Goal: Check status: Check status

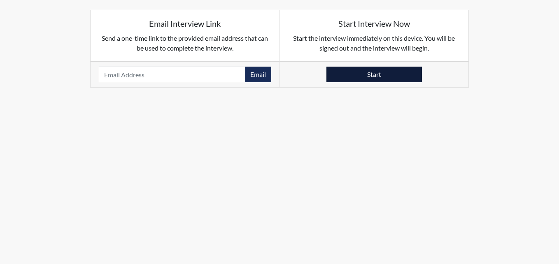
click at [376, 75] on button "Start" at bounding box center [374, 75] width 96 height 16
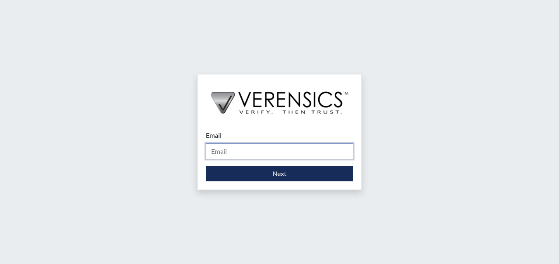
click at [271, 154] on input "Email" at bounding box center [279, 152] width 147 height 16
type input "cameron.bess@gdc.ga.gov"
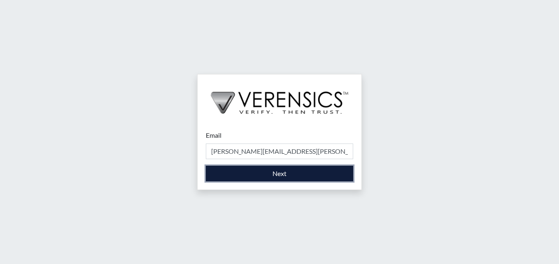
click at [296, 173] on button "Next" at bounding box center [279, 174] width 147 height 16
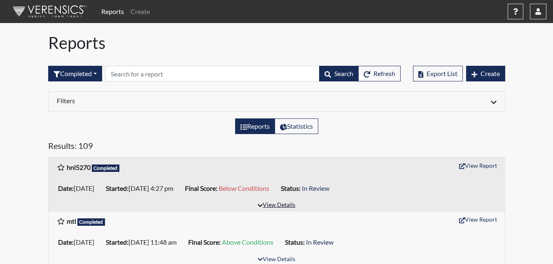
click at [273, 207] on button "View Details" at bounding box center [276, 205] width 45 height 11
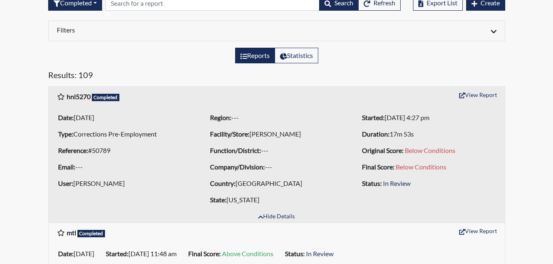
scroll to position [82, 0]
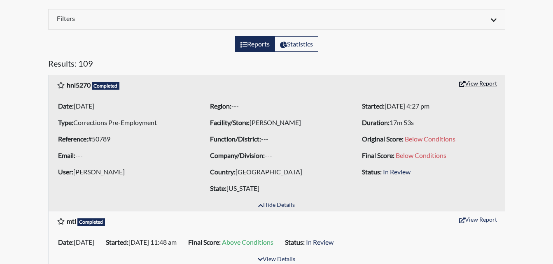
click at [473, 84] on button "View Report" at bounding box center [477, 83] width 45 height 13
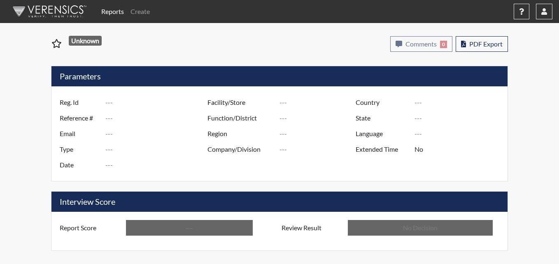
type input "hnl5270"
type input "50789"
type input "---"
type input "Corrections Pre-Employment"
type input "Aug 14, 2025"
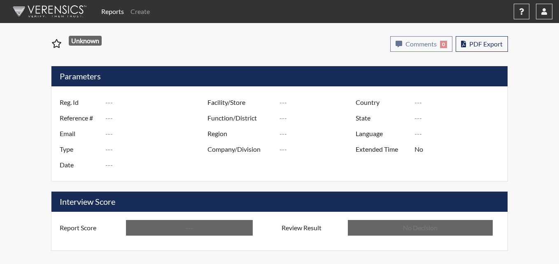
type input "[PERSON_NAME]"
type input "[GEOGRAPHIC_DATA]"
type input "Georgia"
type input "English"
type input "Below Conditions"
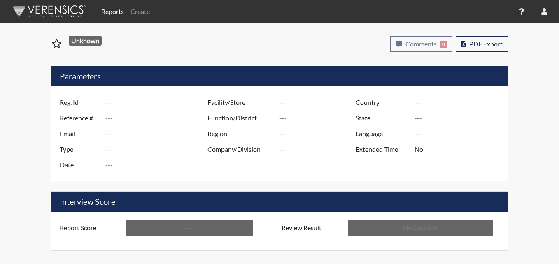
type input "In Review"
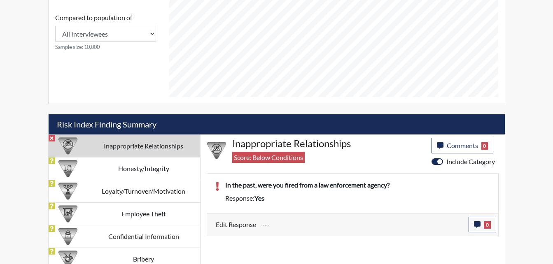
scroll to position [391, 0]
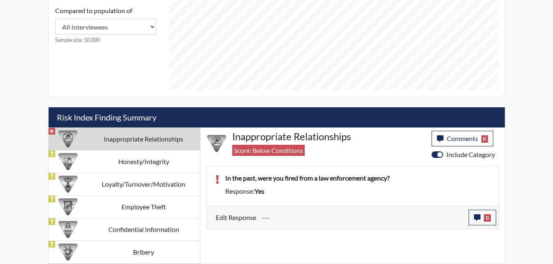
click at [166, 144] on td "Inappropriate Relationships" at bounding box center [143, 139] width 113 height 23
click at [275, 144] on div "Inappropriate Relationships Score: Below Conditions" at bounding box center [328, 145] width 205 height 29
click at [124, 140] on td "Inappropriate Relationships" at bounding box center [143, 139] width 113 height 23
click at [282, 181] on p "In the past, were you fired from a law enforcement agency?" at bounding box center [357, 178] width 265 height 10
click at [125, 135] on td "Inappropriate Relationships" at bounding box center [143, 139] width 113 height 23
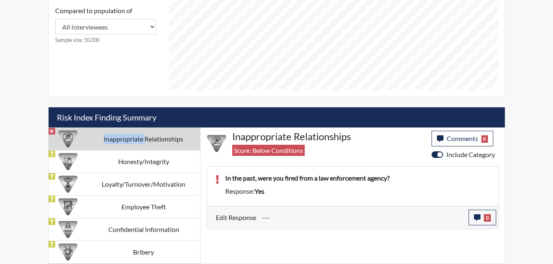
click at [125, 135] on td "Inappropriate Relationships" at bounding box center [143, 139] width 113 height 23
click at [289, 147] on span "Score: Below Conditions" at bounding box center [268, 150] width 72 height 11
click at [324, 195] on div "Response: yes" at bounding box center [357, 192] width 277 height 10
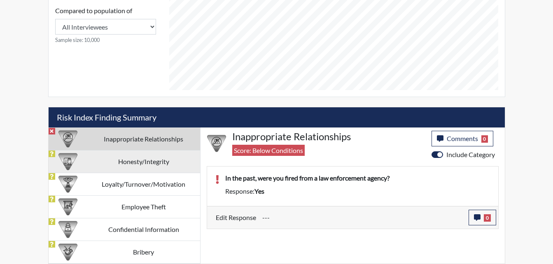
click at [156, 166] on td "Honesty/Integrity" at bounding box center [143, 161] width 113 height 23
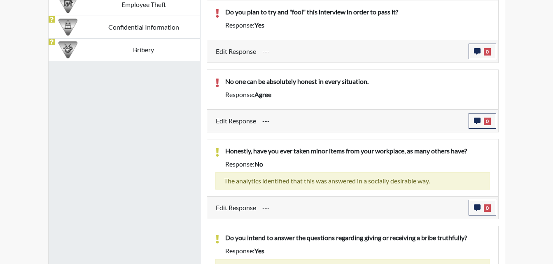
scroll to position [446, 0]
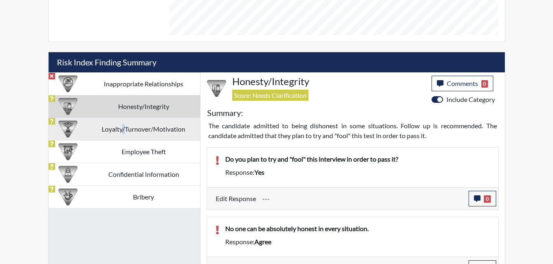
click at [124, 129] on td "Loyalty/Turnover/Motivation" at bounding box center [143, 129] width 113 height 23
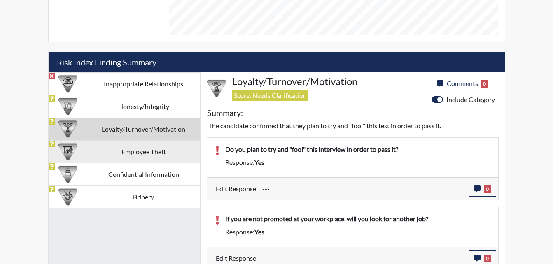
click at [147, 150] on td "Employee Theft" at bounding box center [143, 151] width 113 height 23
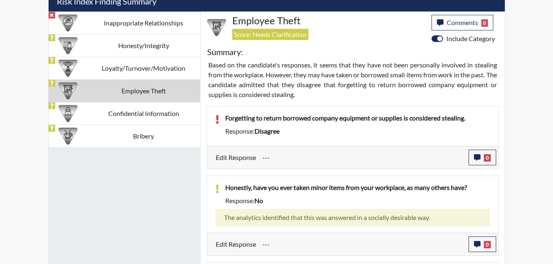
scroll to position [529, 0]
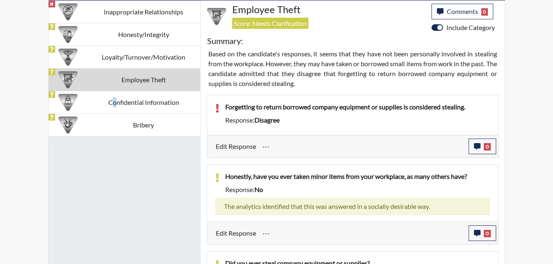
click at [115, 101] on td "Confidential Information" at bounding box center [143, 102] width 113 height 23
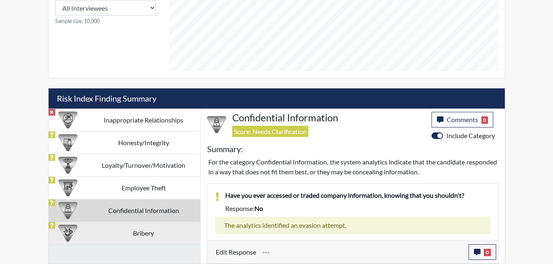
click at [153, 242] on td "Bribery" at bounding box center [143, 233] width 113 height 23
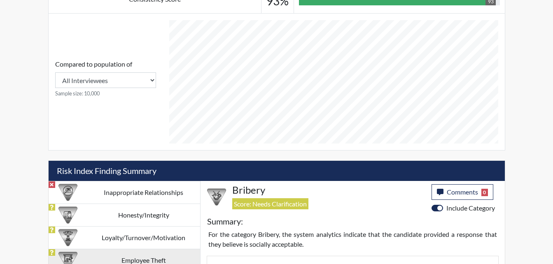
scroll to position [328, 0]
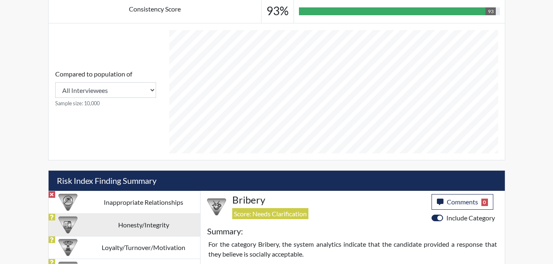
click at [158, 226] on td "Honesty/Integrity" at bounding box center [143, 225] width 113 height 23
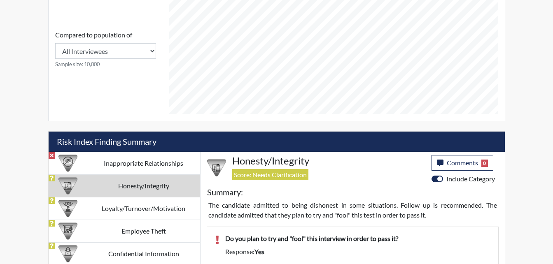
scroll to position [364, 0]
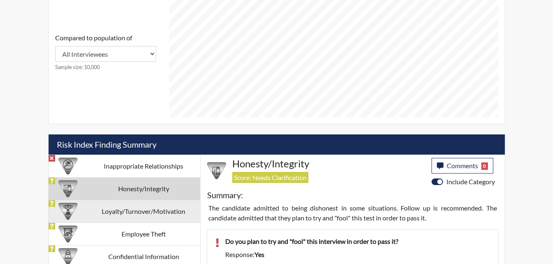
click at [134, 216] on td "Loyalty/Turnover/Motivation" at bounding box center [143, 211] width 113 height 23
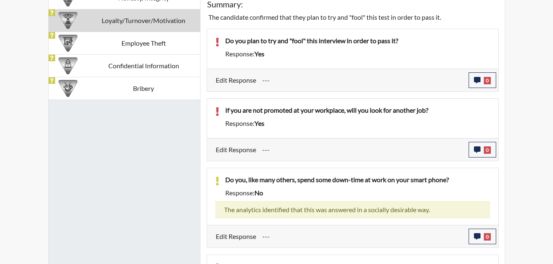
scroll to position [485, 0]
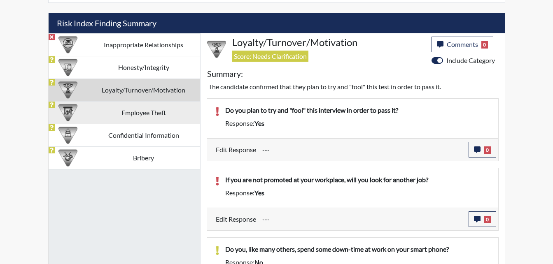
click at [156, 117] on td "Employee Theft" at bounding box center [143, 112] width 113 height 23
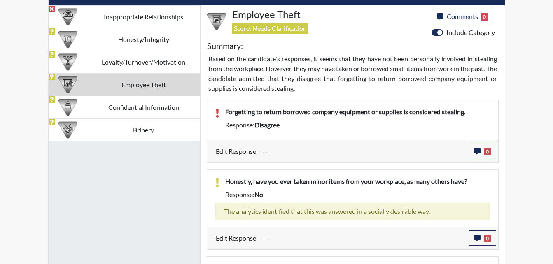
scroll to position [527, 0]
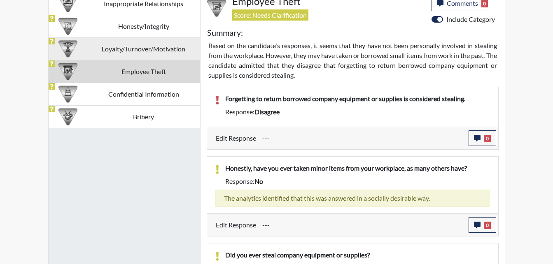
click at [168, 45] on td "Loyalty/Turnover/Motivation" at bounding box center [143, 48] width 113 height 23
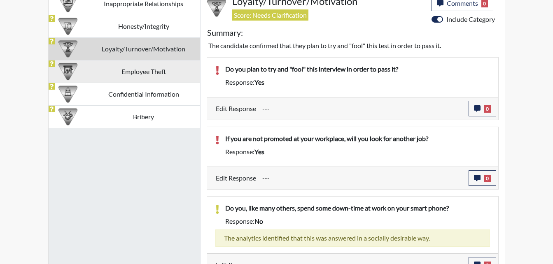
click at [164, 77] on td "Employee Theft" at bounding box center [143, 71] width 113 height 23
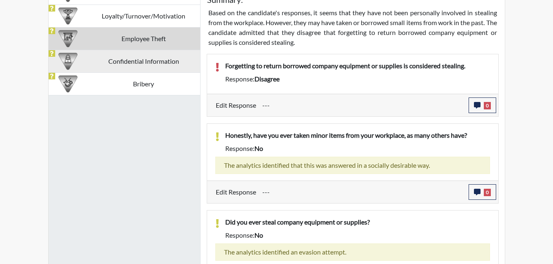
click at [155, 61] on td "Confidential Information" at bounding box center [143, 61] width 113 height 23
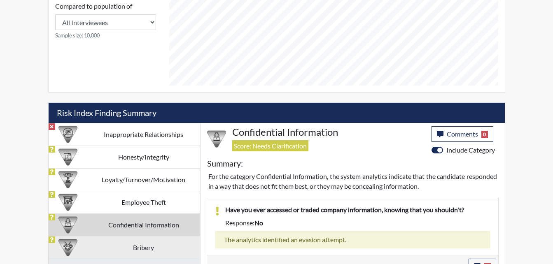
scroll to position [410, 0]
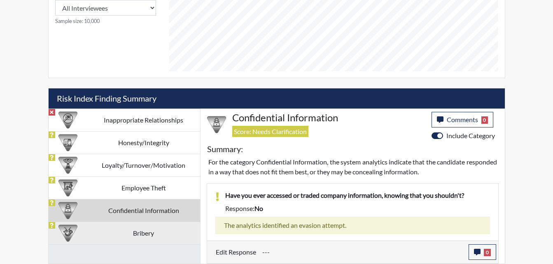
click at [128, 232] on td "Bribery" at bounding box center [143, 233] width 113 height 23
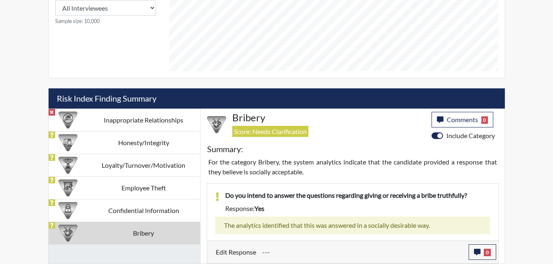
scroll to position [369, 0]
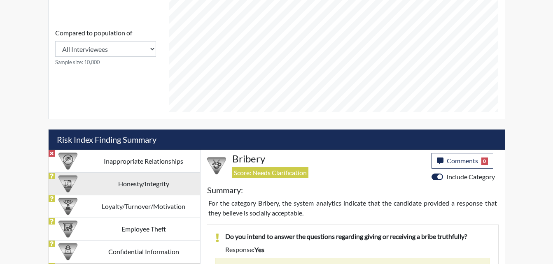
click at [134, 179] on td "Honesty/Integrity" at bounding box center [143, 184] width 113 height 23
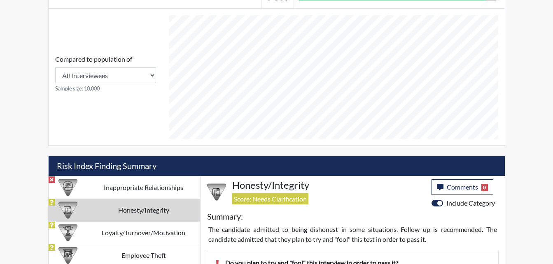
scroll to position [323, 0]
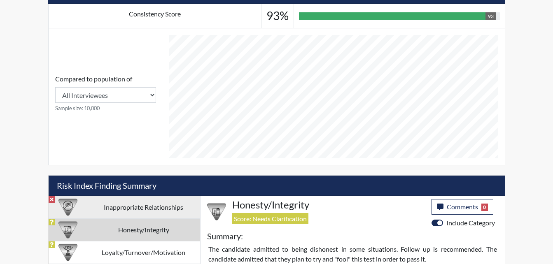
click at [156, 205] on td "Inappropriate Relationships" at bounding box center [143, 207] width 113 height 23
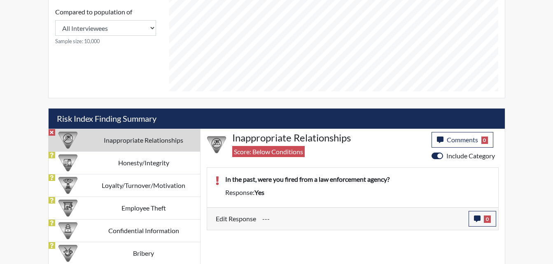
scroll to position [391, 0]
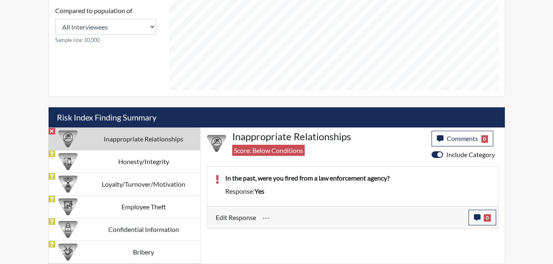
click at [348, 190] on div "Response: yes" at bounding box center [357, 192] width 277 height 10
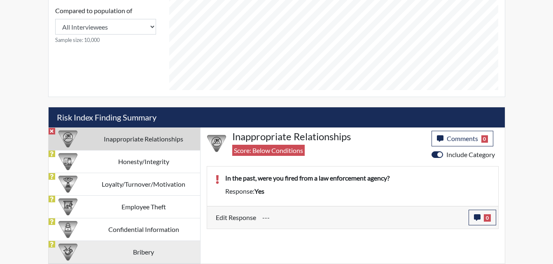
click at [162, 242] on td "Bribery" at bounding box center [143, 252] width 113 height 23
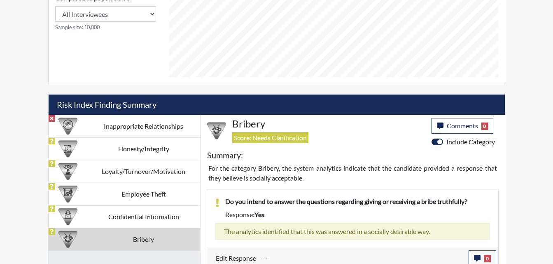
scroll to position [410, 0]
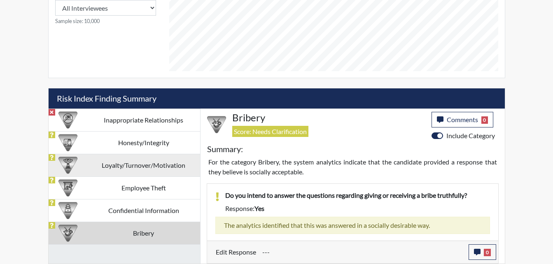
click at [149, 171] on td "Loyalty/Turnover/Motivation" at bounding box center [143, 165] width 113 height 23
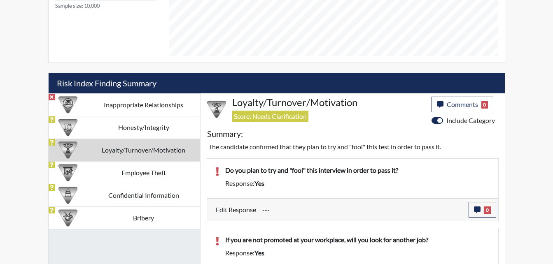
scroll to position [492, 0]
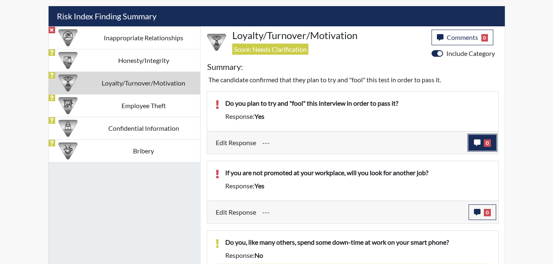
click at [475, 142] on icon "button" at bounding box center [477, 143] width 7 height 7
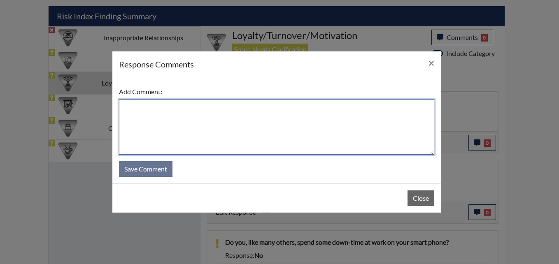
click at [248, 127] on textarea at bounding box center [276, 127] width 315 height 55
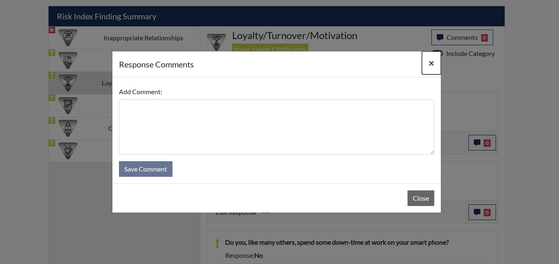
click at [431, 62] on span "×" at bounding box center [432, 63] width 6 height 12
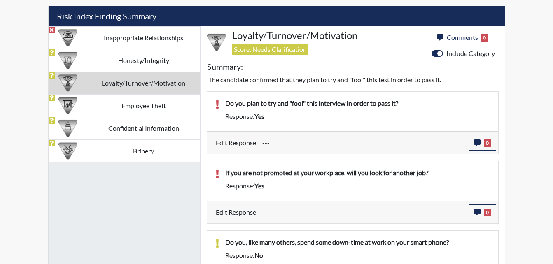
click at [393, 147] on input "---" at bounding box center [362, 143] width 200 height 16
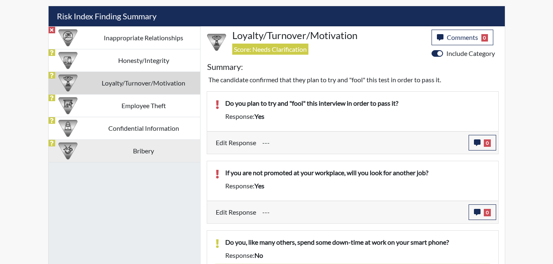
click at [177, 157] on td "Bribery" at bounding box center [143, 151] width 113 height 23
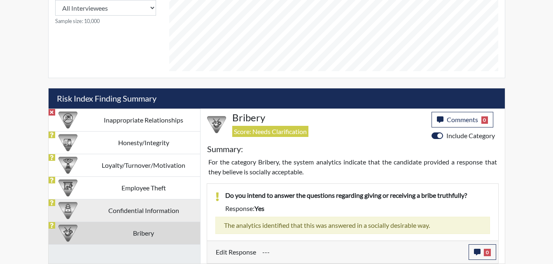
click at [168, 213] on td "Confidential Information" at bounding box center [143, 210] width 113 height 23
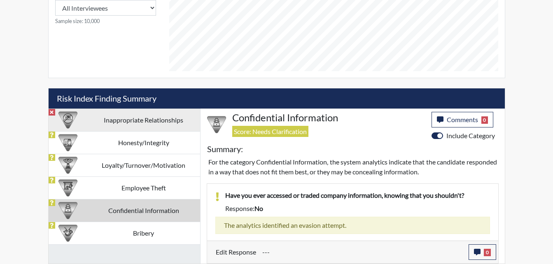
click at [138, 123] on td "Inappropriate Relationships" at bounding box center [143, 120] width 113 height 23
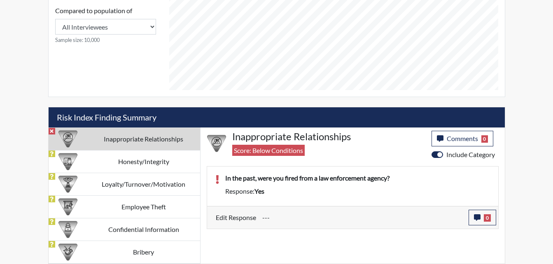
click at [386, 220] on input "---" at bounding box center [362, 218] width 200 height 16
click at [320, 222] on input "---" at bounding box center [362, 218] width 200 height 16
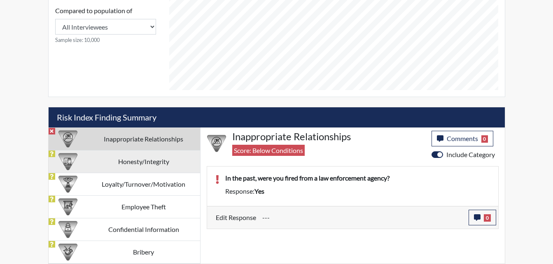
click at [102, 156] on td "Honesty/Integrity" at bounding box center [143, 161] width 113 height 23
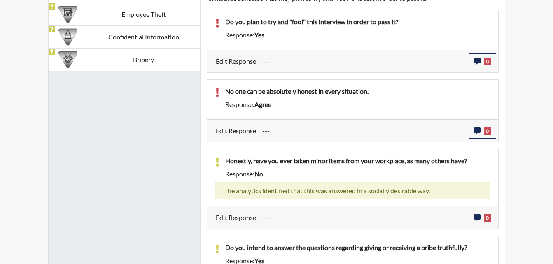
scroll to position [529, 0]
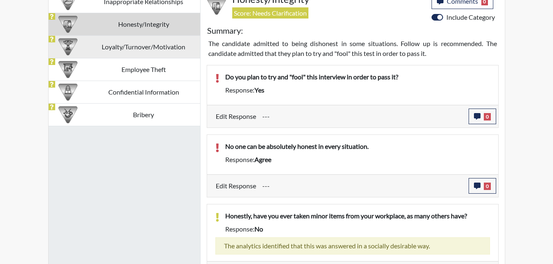
click at [153, 55] on td "Loyalty/Turnover/Motivation" at bounding box center [143, 46] width 113 height 23
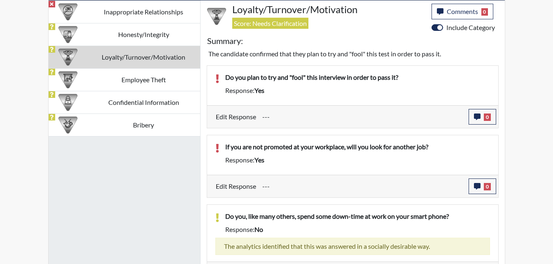
scroll to position [609, 0]
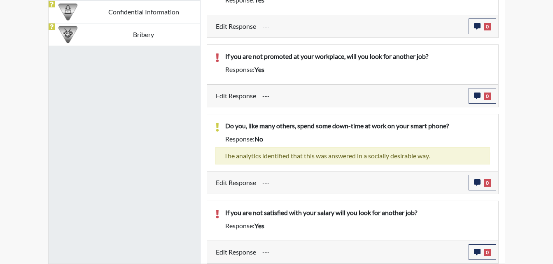
click at [275, 253] on input "---" at bounding box center [362, 253] width 200 height 16
click at [315, 255] on input "---" at bounding box center [362, 253] width 200 height 16
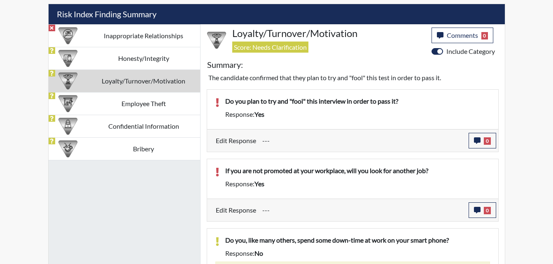
scroll to position [485, 0]
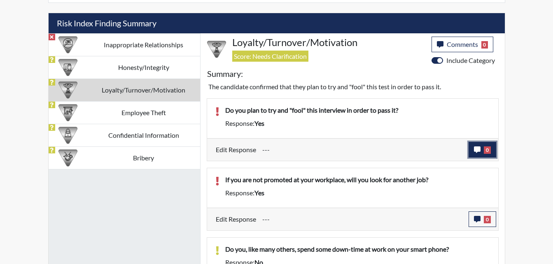
click at [471, 153] on button "0" at bounding box center [483, 150] width 28 height 16
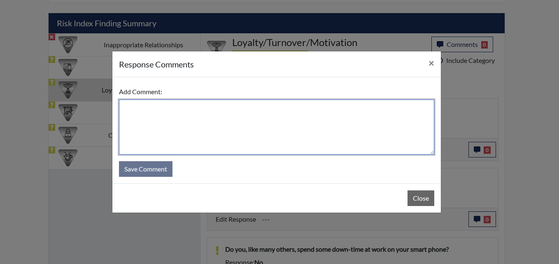
click at [204, 138] on textarea at bounding box center [276, 127] width 315 height 55
type textarea "A"
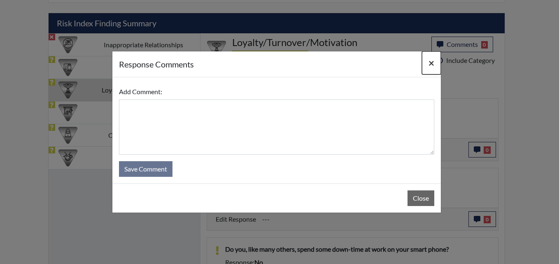
click at [426, 63] on button "×" at bounding box center [431, 62] width 19 height 23
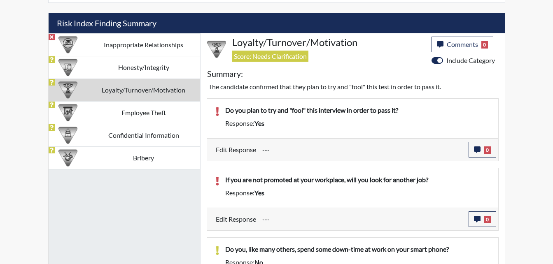
click at [371, 152] on input "---" at bounding box center [362, 150] width 200 height 16
click at [471, 148] on button "0" at bounding box center [483, 150] width 28 height 16
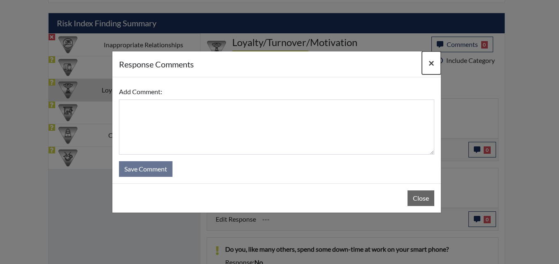
click at [431, 64] on span "×" at bounding box center [432, 63] width 6 height 12
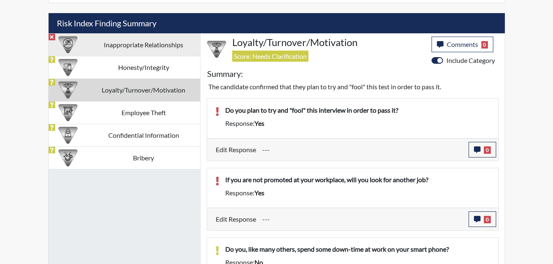
click at [155, 54] on td "Inappropriate Relationships" at bounding box center [143, 44] width 113 height 23
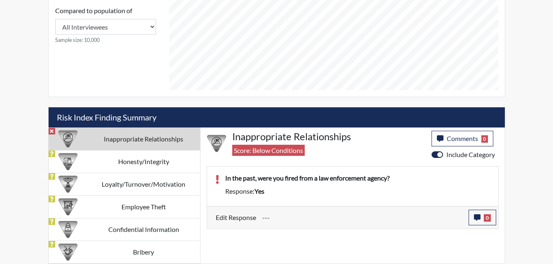
scroll to position [391, 0]
click at [303, 220] on input "---" at bounding box center [362, 218] width 200 height 16
click at [473, 218] on button "0" at bounding box center [483, 218] width 28 height 16
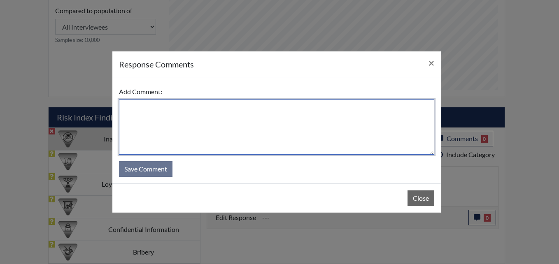
click at [182, 117] on textarea at bounding box center [276, 127] width 315 height 55
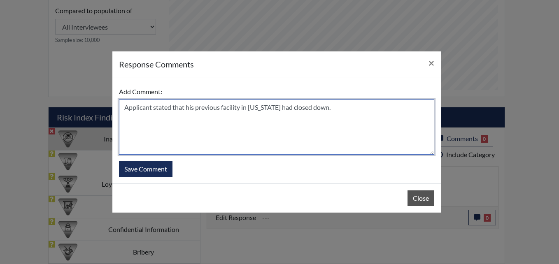
type textarea "Applicant stated that his previous facility in New York had closed down."
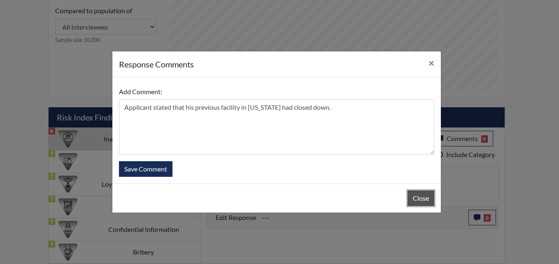
click at [429, 199] on button "Close" at bounding box center [421, 199] width 27 height 16
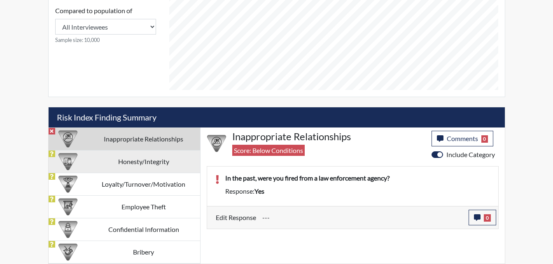
click at [173, 160] on td "Honesty/Integrity" at bounding box center [143, 161] width 113 height 23
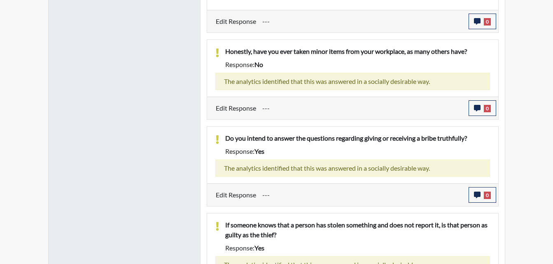
scroll to position [487, 0]
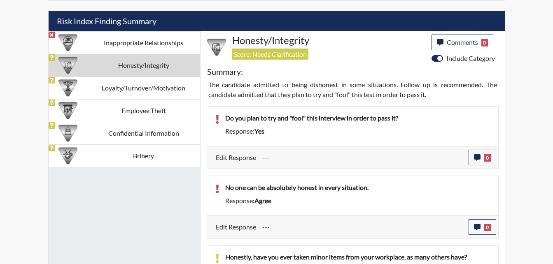
click at [159, 65] on td "Honesty/Integrity" at bounding box center [143, 65] width 113 height 23
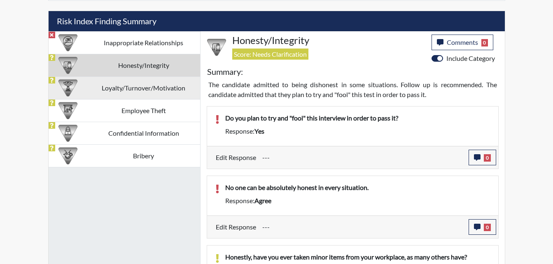
click at [158, 97] on td "Loyalty/Turnover/Motivation" at bounding box center [143, 88] width 113 height 23
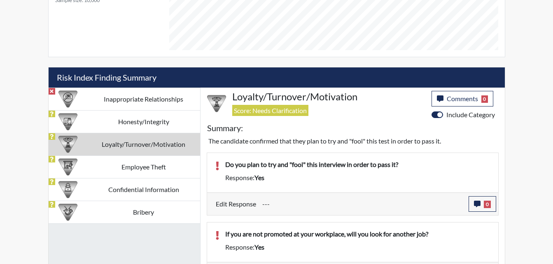
scroll to position [403, 0]
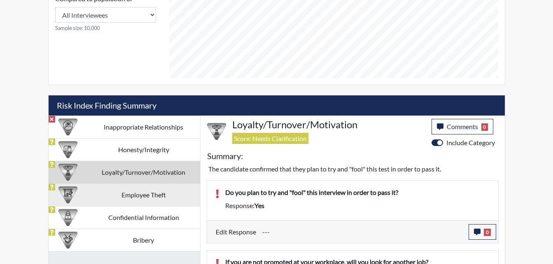
click at [140, 190] on td "Employee Theft" at bounding box center [143, 195] width 113 height 23
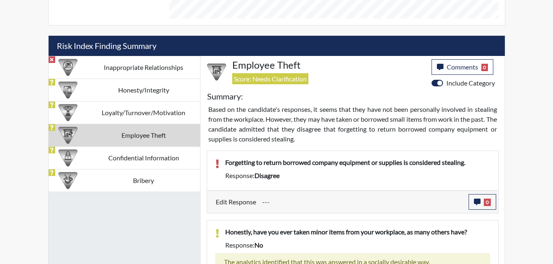
scroll to position [477, 0]
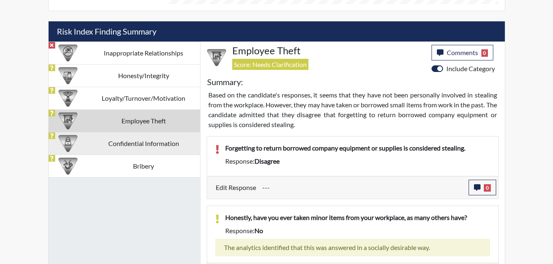
click at [159, 147] on td "Confidential Information" at bounding box center [143, 143] width 113 height 23
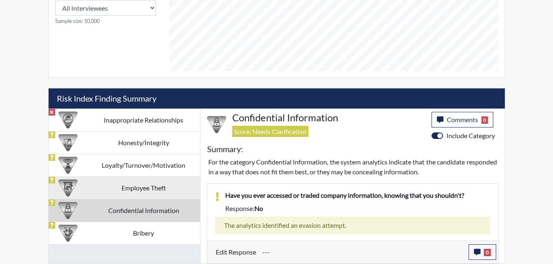
click at [150, 195] on td "Employee Theft" at bounding box center [143, 188] width 113 height 23
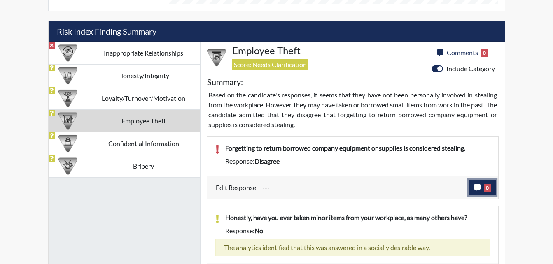
click at [472, 188] on button "0" at bounding box center [483, 188] width 28 height 16
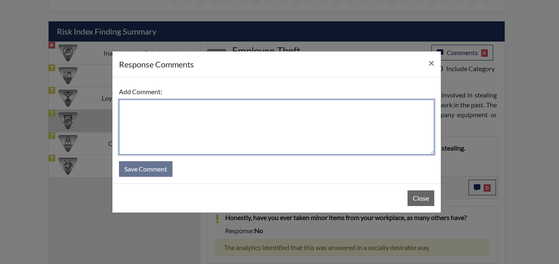
click at [149, 129] on textarea at bounding box center [276, 127] width 315 height 55
type textarea "Appli"
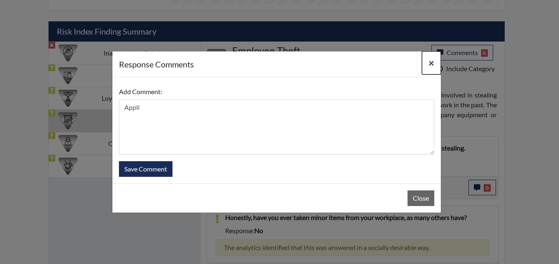
click at [431, 64] on span "×" at bounding box center [432, 63] width 6 height 12
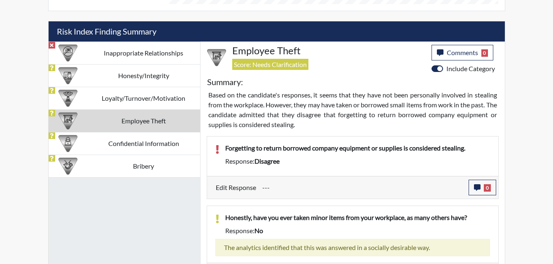
click at [384, 192] on input "---" at bounding box center [362, 188] width 200 height 16
click at [475, 191] on button "0" at bounding box center [483, 188] width 28 height 16
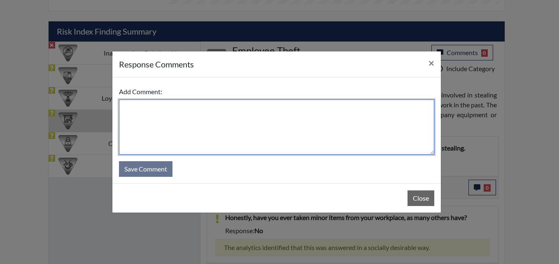
click at [196, 121] on textarea at bounding box center [276, 127] width 315 height 55
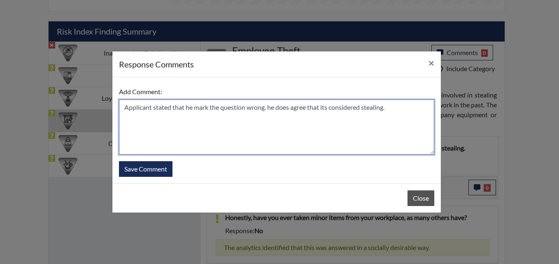
type textarea "Applicant stated that he mark the question wrong. he does agree that its consid…"
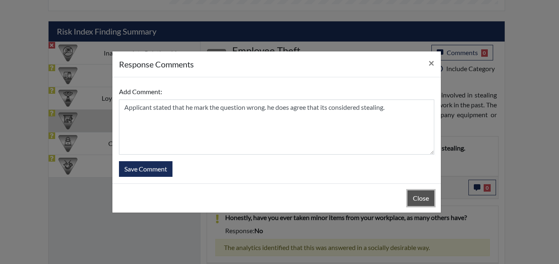
click at [421, 196] on button "Close" at bounding box center [421, 199] width 27 height 16
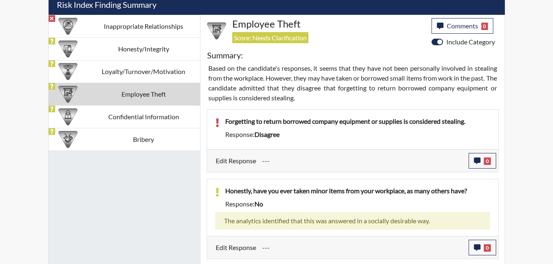
scroll to position [395, 0]
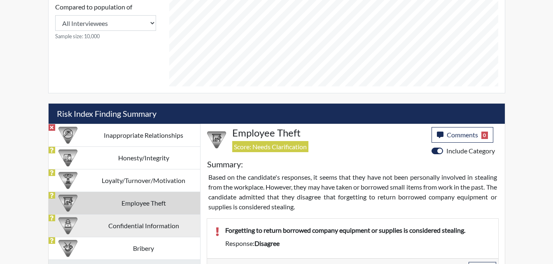
click at [167, 229] on td "Confidential Information" at bounding box center [143, 226] width 113 height 23
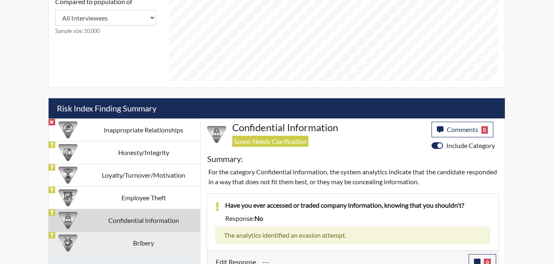
scroll to position [410, 0]
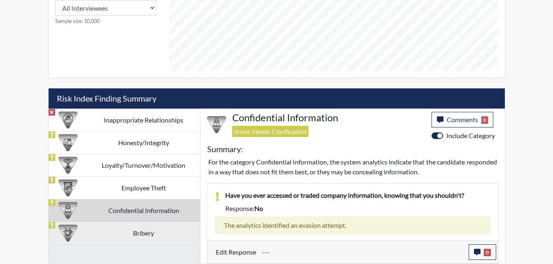
click at [157, 233] on td "Bribery" at bounding box center [143, 233] width 113 height 23
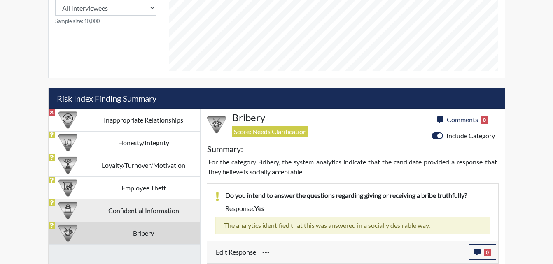
click at [163, 212] on td "Confidential Information" at bounding box center [143, 210] width 113 height 23
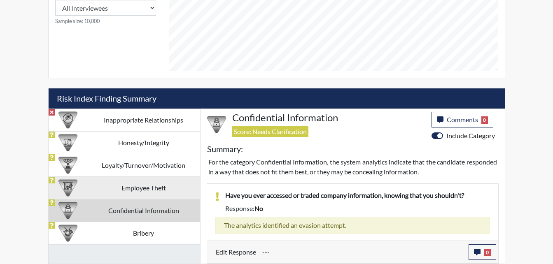
click at [166, 193] on td "Employee Theft" at bounding box center [143, 188] width 113 height 23
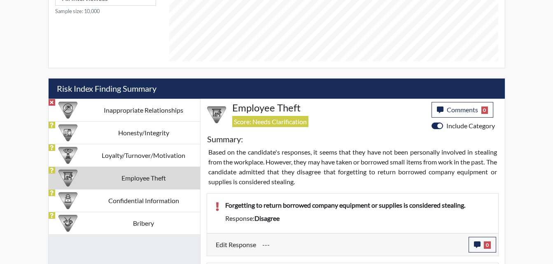
scroll to position [354, 0]
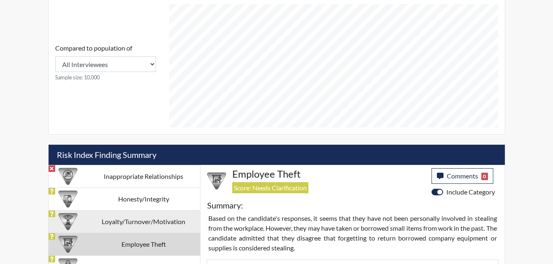
click at [163, 221] on td "Loyalty/Turnover/Motivation" at bounding box center [143, 221] width 113 height 23
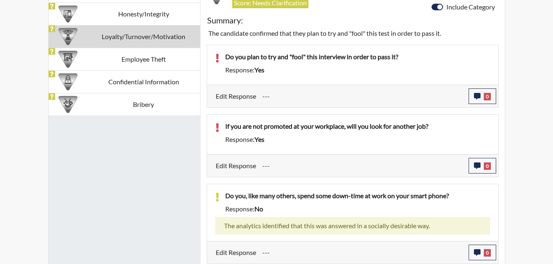
scroll to position [403, 0]
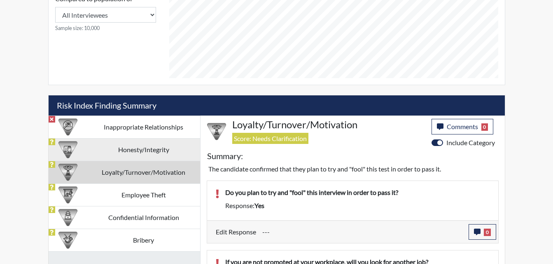
drag, startPoint x: 162, startPoint y: 153, endPoint x: 207, endPoint y: 147, distance: 45.4
click at [162, 153] on td "Honesty/Integrity" at bounding box center [143, 149] width 113 height 23
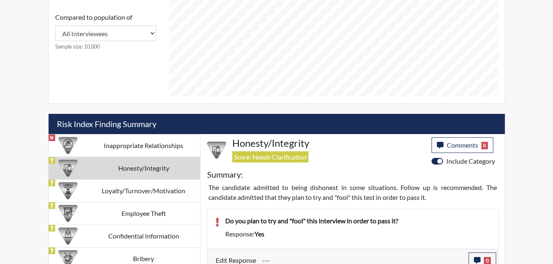
scroll to position [323, 0]
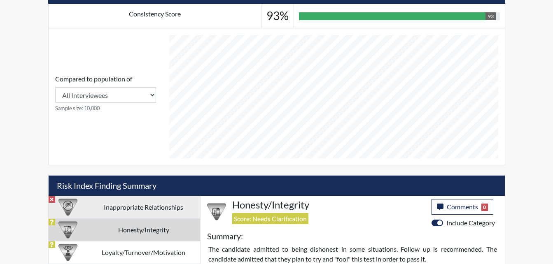
click at [158, 214] on td "Inappropriate Relationships" at bounding box center [143, 207] width 113 height 23
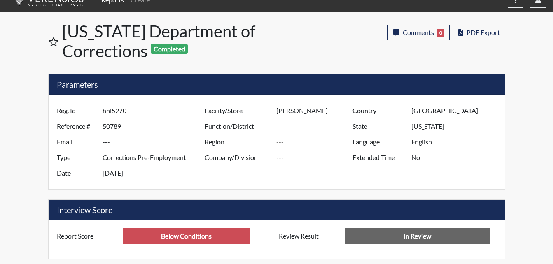
scroll to position [0, 0]
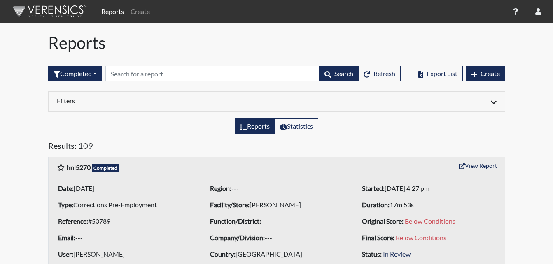
scroll to position [82, 0]
